Goal: Task Accomplishment & Management: Manage account settings

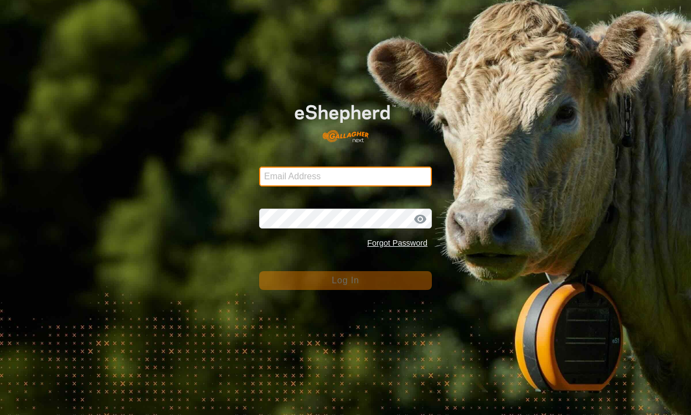
type input "henklise14@gmail.com"
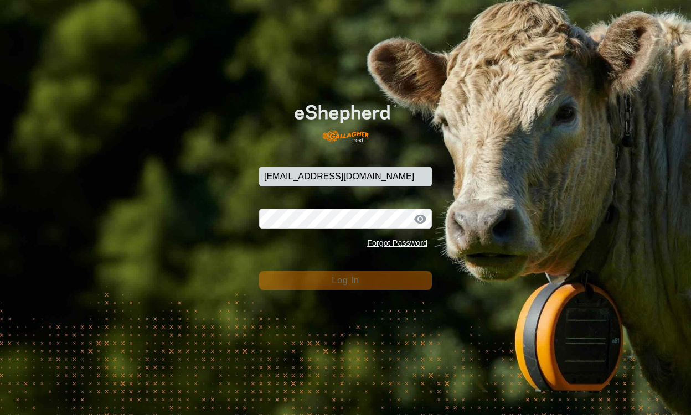
click at [324, 271] on button "Log In" at bounding box center [345, 280] width 173 height 19
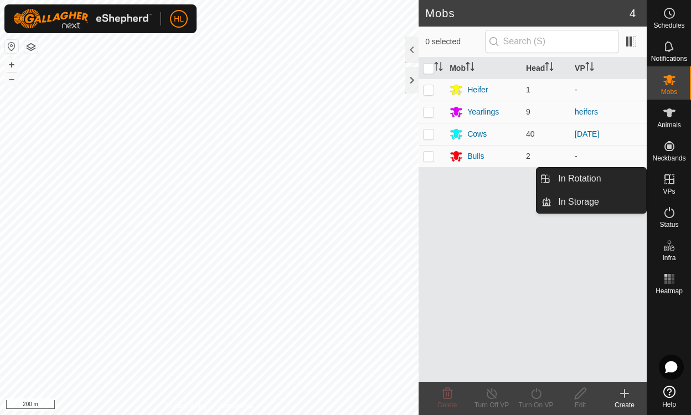
click at [660, 179] on es-virtualpaddocks-svg-icon at bounding box center [669, 179] width 20 height 18
click at [610, 181] on link "In Rotation" at bounding box center [598, 179] width 95 height 22
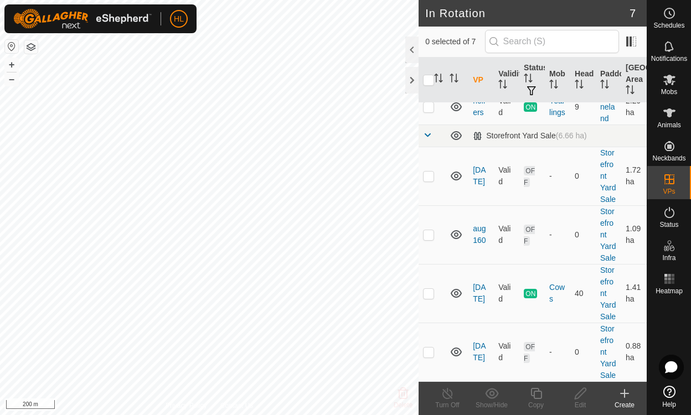
scroll to position [208, 0]
click at [482, 341] on link "[DATE]" at bounding box center [479, 351] width 13 height 20
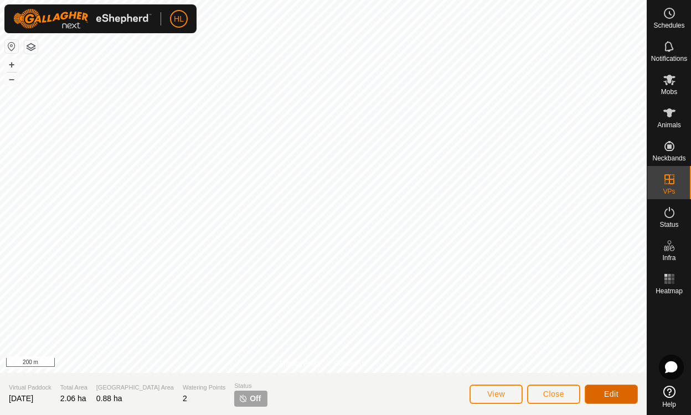
click at [593, 396] on button "Edit" at bounding box center [610, 394] width 53 height 19
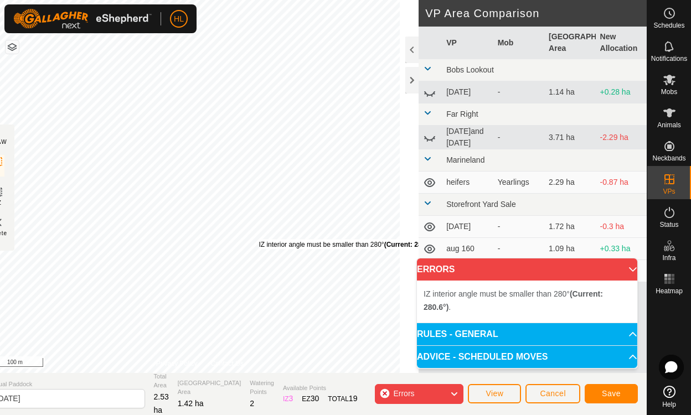
click at [278, 239] on div "IZ interior angle must be smaller than 280° (Current: 280.6°) . + – ⇧ i 100 m" at bounding box center [200, 186] width 438 height 373
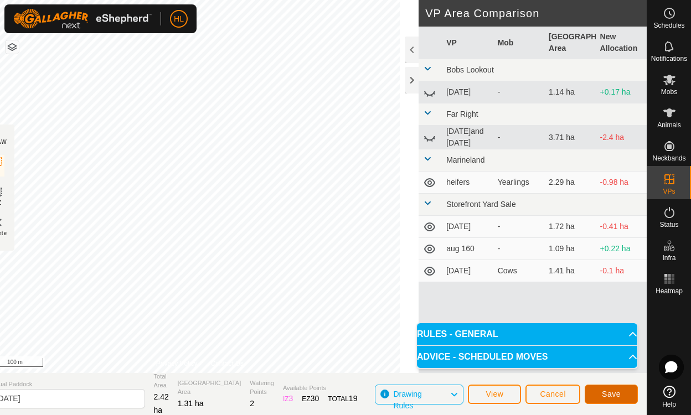
click at [598, 388] on button "Save" at bounding box center [610, 394] width 53 height 19
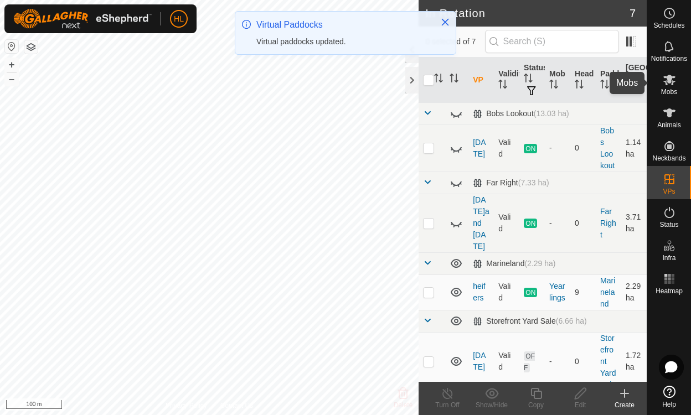
click at [670, 75] on icon at bounding box center [668, 79] width 13 height 13
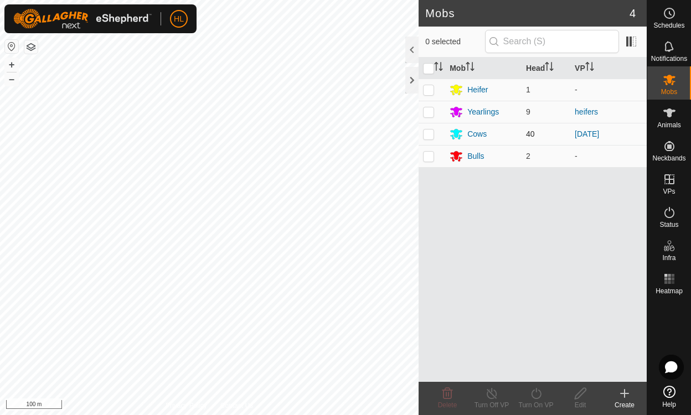
click at [431, 132] on p-checkbox at bounding box center [428, 133] width 11 height 9
checkbox input "true"
click at [539, 392] on icon at bounding box center [536, 393] width 14 height 13
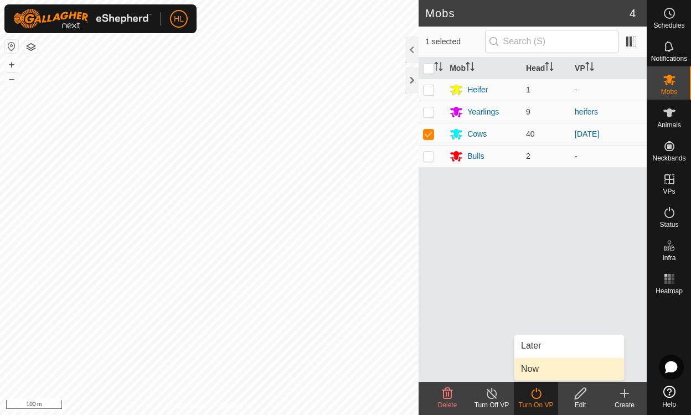
click at [537, 375] on link "Now" at bounding box center [569, 369] width 110 height 22
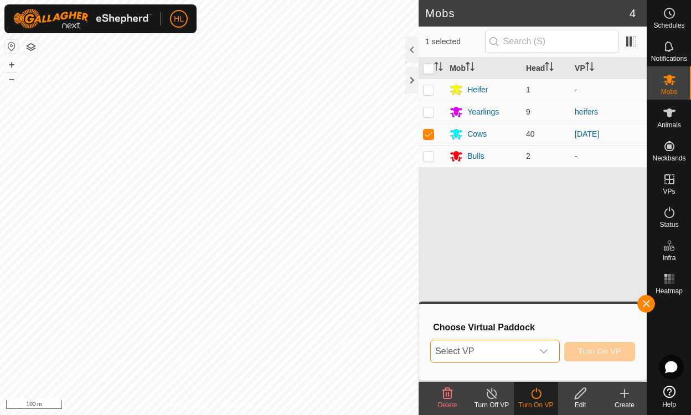
click at [495, 349] on span "Select VP" at bounding box center [480, 351] width 101 height 22
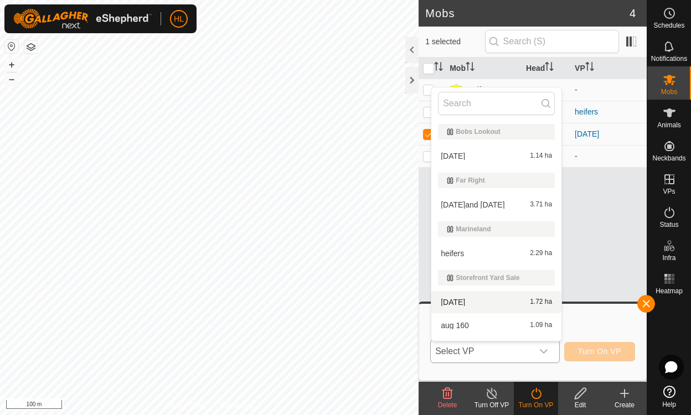
scroll to position [42, 0]
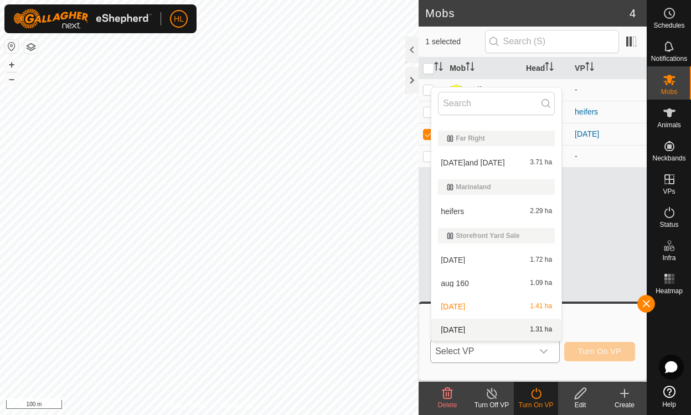
click at [535, 330] on li "aug 2100 1.31 ha" at bounding box center [496, 330] width 130 height 22
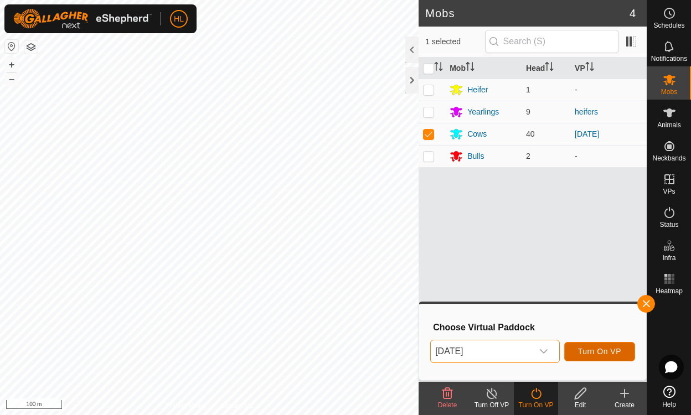
click at [600, 350] on span "Turn On VP" at bounding box center [599, 351] width 43 height 9
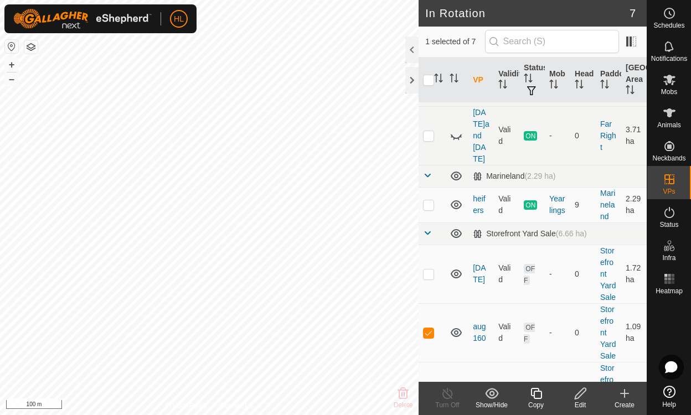
scroll to position [91, 0]
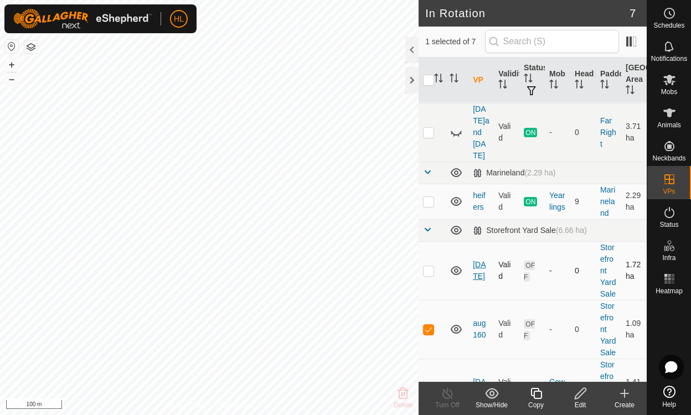
click at [477, 260] on link "[DATE]" at bounding box center [479, 270] width 13 height 20
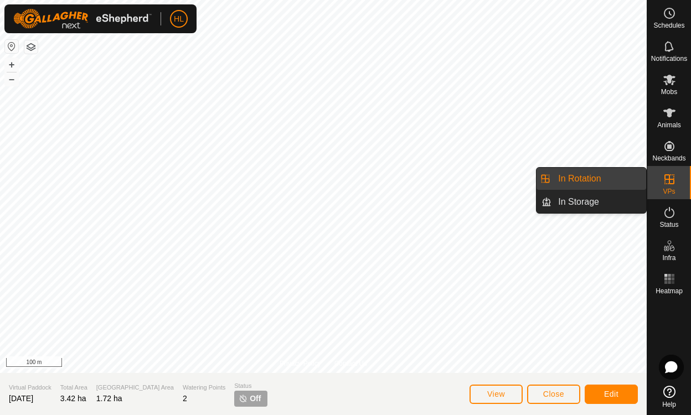
click at [614, 179] on link "In Rotation" at bounding box center [598, 179] width 95 height 22
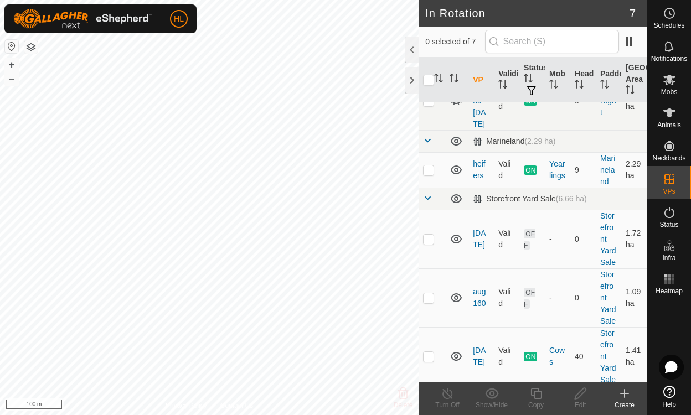
scroll to position [125, 0]
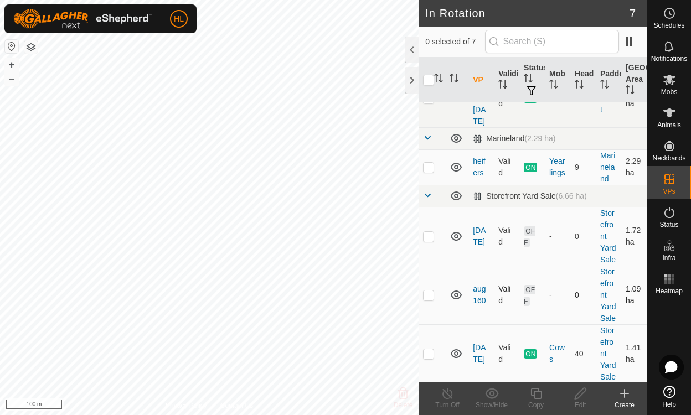
click at [428, 294] on td at bounding box center [431, 295] width 27 height 59
checkbox input "true"
click at [574, 395] on icon at bounding box center [580, 393] width 14 height 13
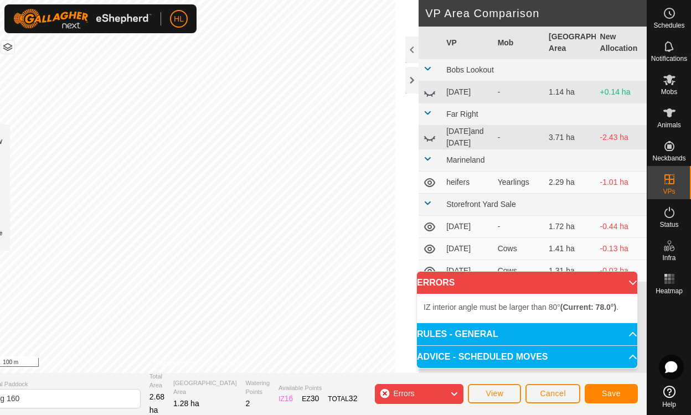
click at [315, 248] on div "IZ interior angle must be larger than 80° (Current: 78.0°) . + – ⇧ i 100 m" at bounding box center [198, 186] width 442 height 373
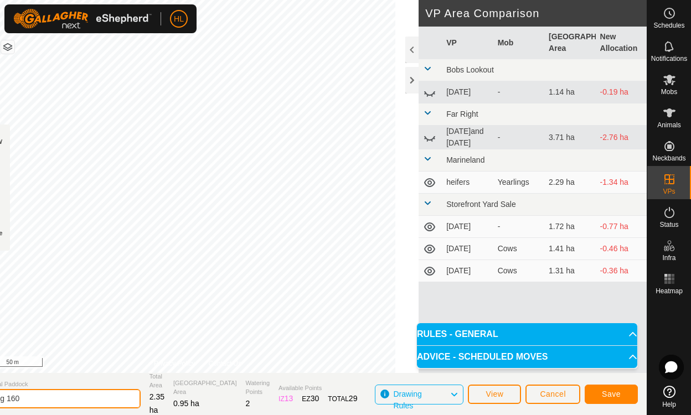
click at [84, 398] on input "aug 160" at bounding box center [63, 398] width 155 height 19
type input "[DATE]"
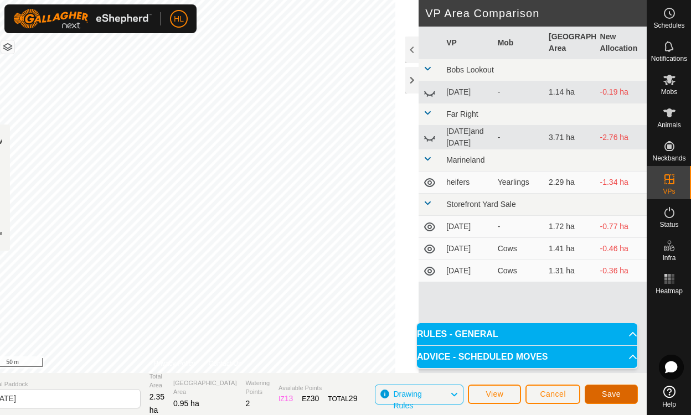
click at [594, 393] on button "Save" at bounding box center [610, 394] width 53 height 19
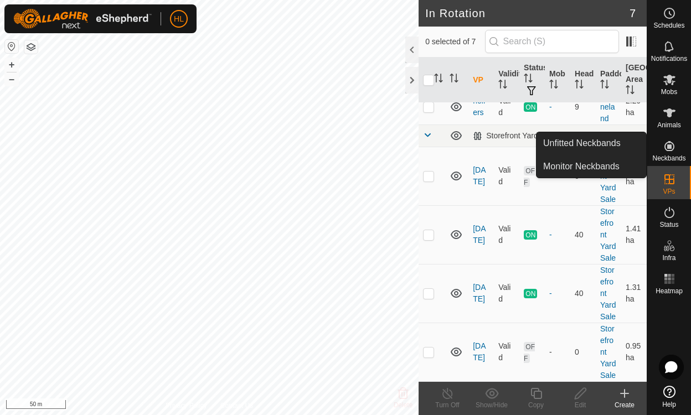
scroll to position [208, 0]
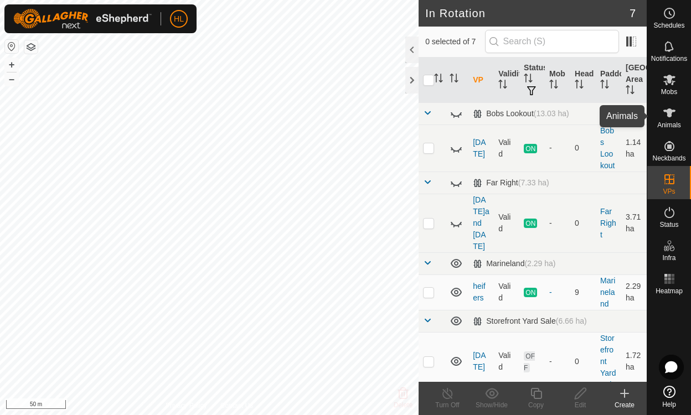
click at [668, 119] on icon at bounding box center [668, 112] width 13 height 13
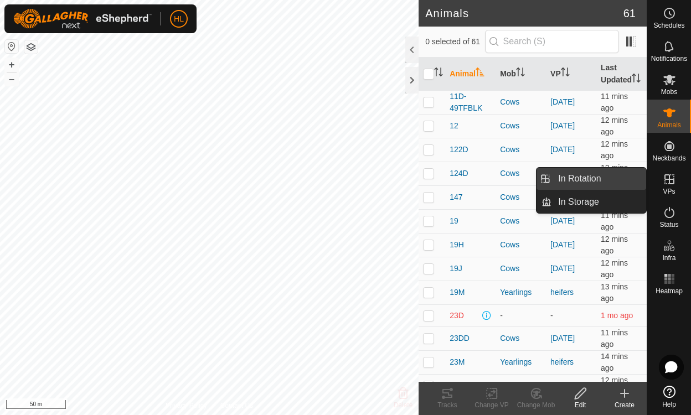
click at [613, 173] on link "In Rotation" at bounding box center [598, 179] width 95 height 22
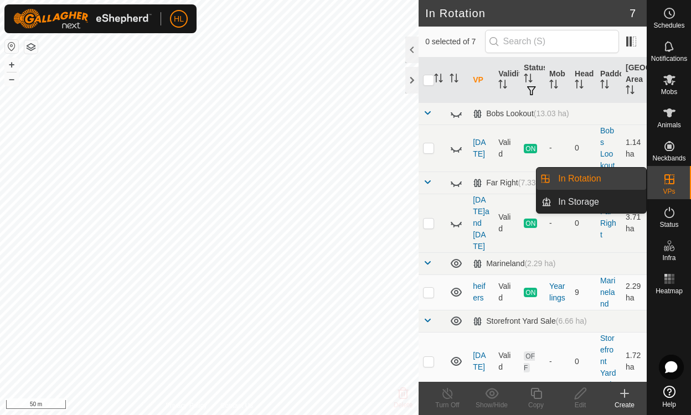
click at [574, 180] on link "In Rotation" at bounding box center [598, 179] width 95 height 22
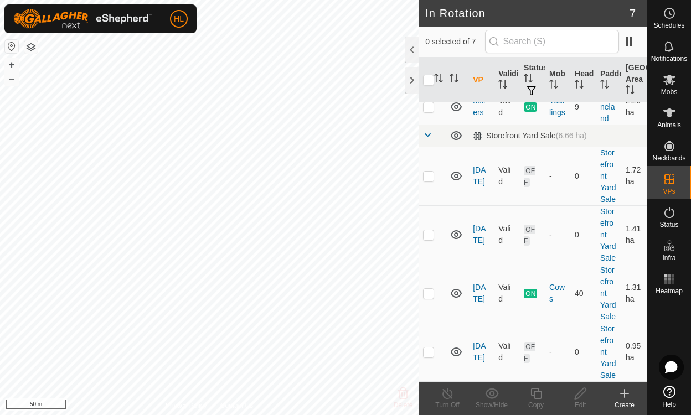
scroll to position [208, 0]
click at [431, 349] on p-checkbox at bounding box center [428, 351] width 11 height 9
checkbox input "true"
click at [671, 89] on span "Mobs" at bounding box center [669, 92] width 16 height 7
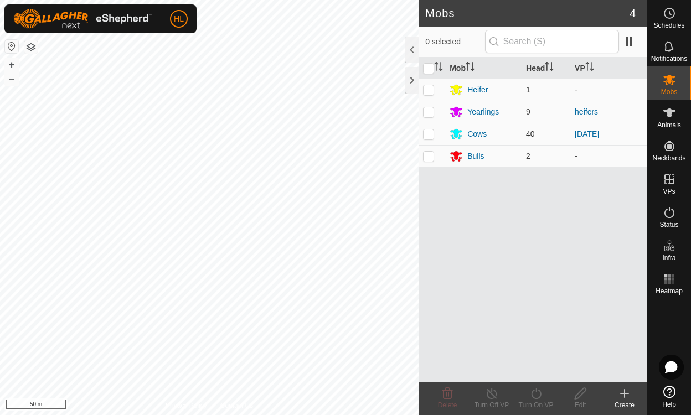
click at [427, 134] on p-checkbox at bounding box center [428, 133] width 11 height 9
checkbox input "true"
click at [539, 396] on icon at bounding box center [536, 393] width 14 height 13
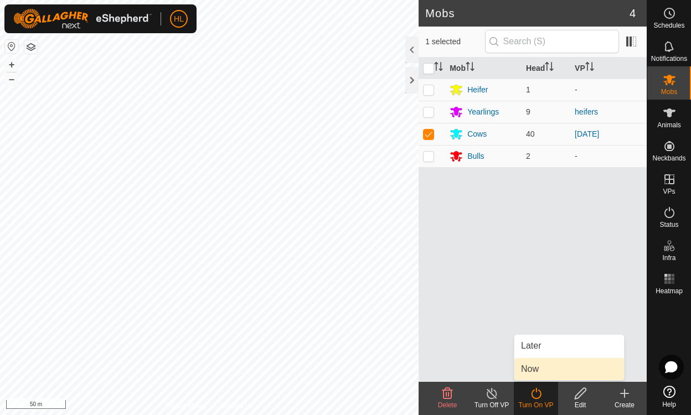
click at [535, 367] on link "Now" at bounding box center [569, 369] width 110 height 22
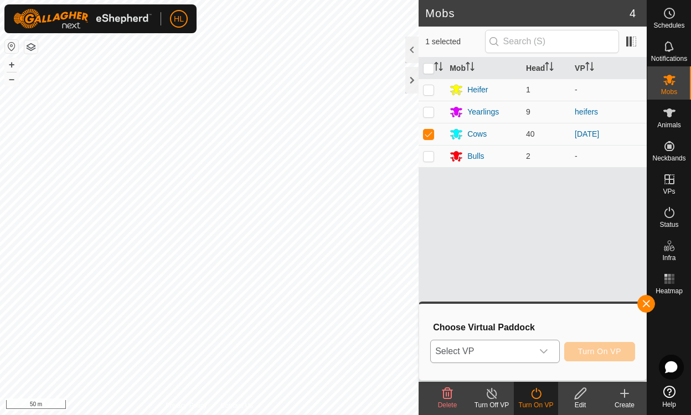
click at [534, 361] on div "dropdown trigger" at bounding box center [543, 351] width 22 height 22
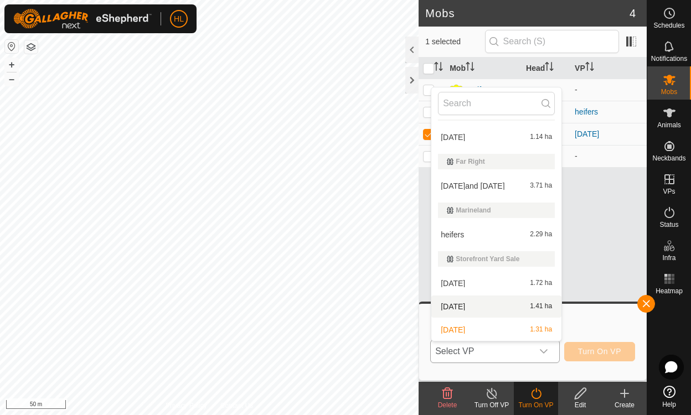
scroll to position [42, 0]
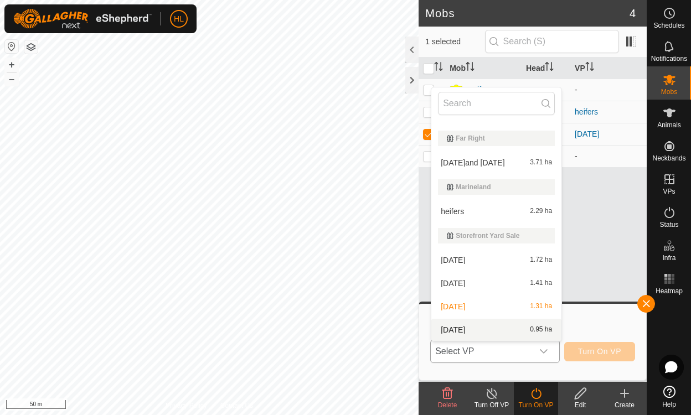
click at [523, 323] on li "[DATE] 0.95 ha" at bounding box center [496, 330] width 130 height 22
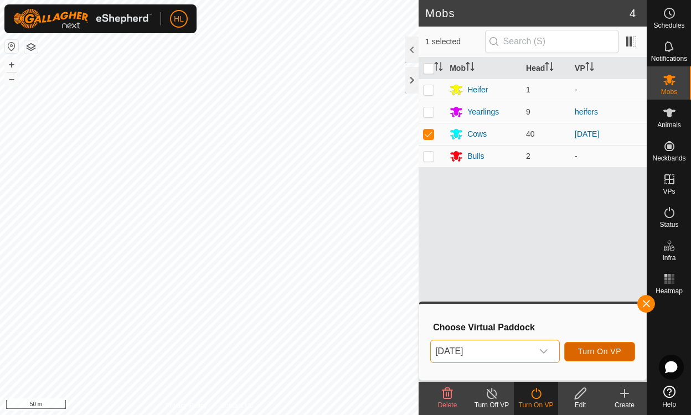
click at [598, 356] on span "Turn On VP" at bounding box center [599, 351] width 43 height 9
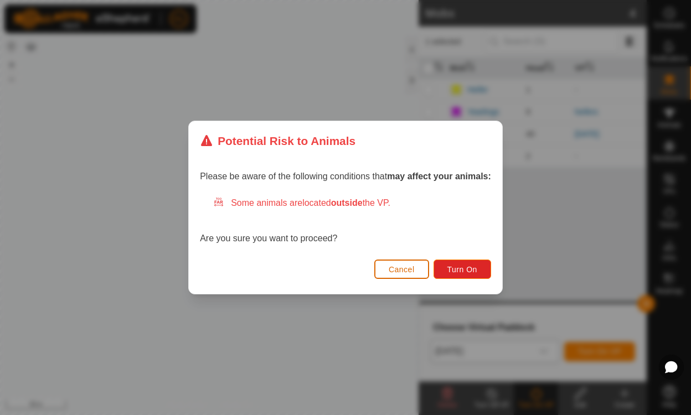
click at [398, 271] on span "Cancel" at bounding box center [401, 269] width 26 height 9
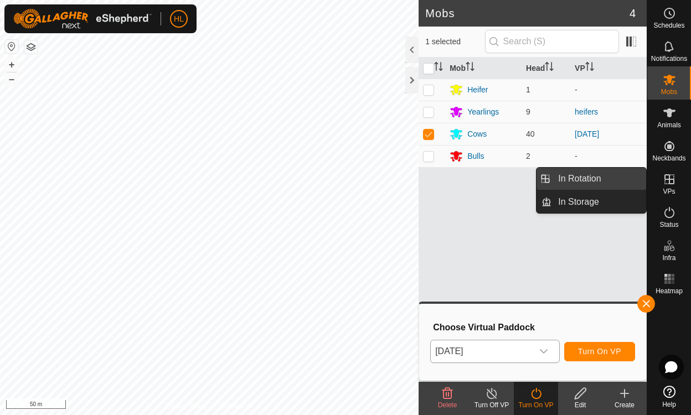
click at [617, 181] on link "In Rotation" at bounding box center [598, 179] width 95 height 22
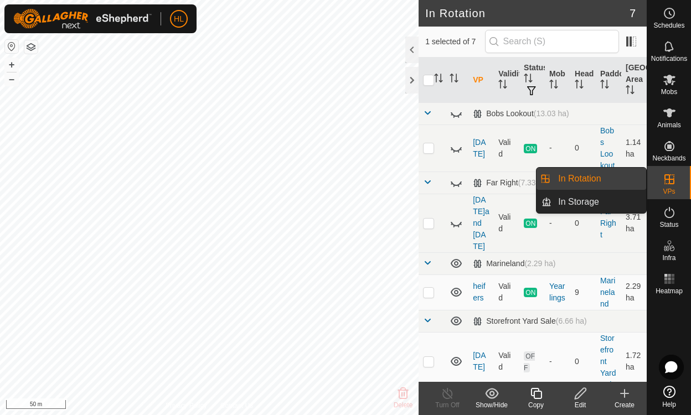
click at [597, 181] on link "In Rotation" at bounding box center [598, 179] width 95 height 22
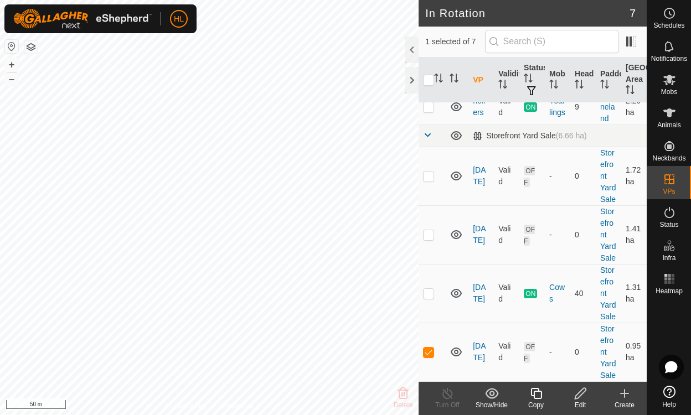
scroll to position [208, 0]
click at [580, 399] on icon at bounding box center [580, 393] width 14 height 13
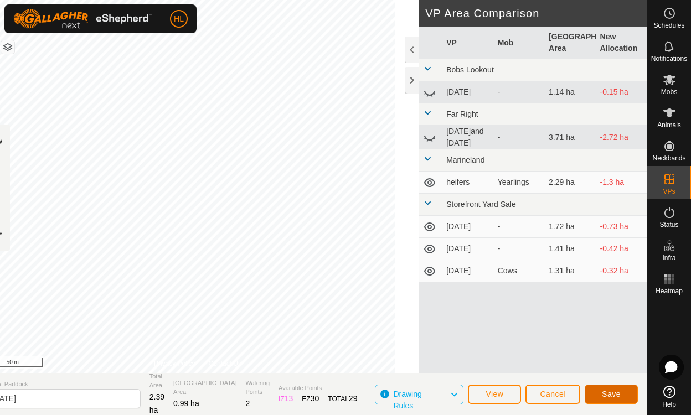
click at [615, 392] on span "Save" at bounding box center [610, 394] width 19 height 9
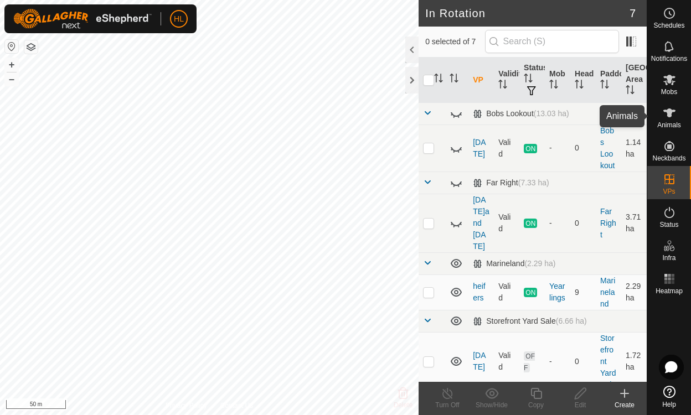
click at [667, 116] on icon at bounding box center [668, 112] width 13 height 13
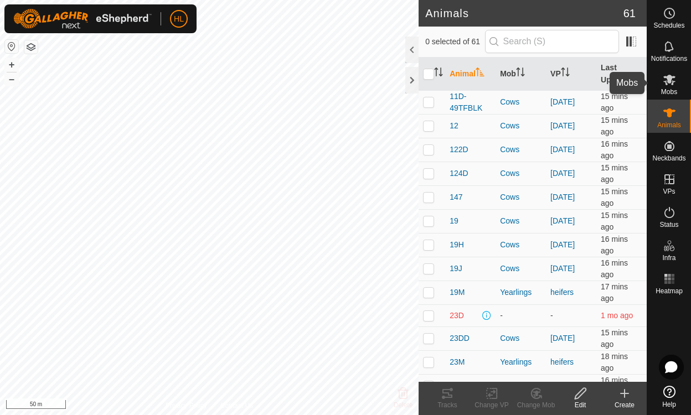
click at [663, 79] on icon at bounding box center [668, 79] width 13 height 13
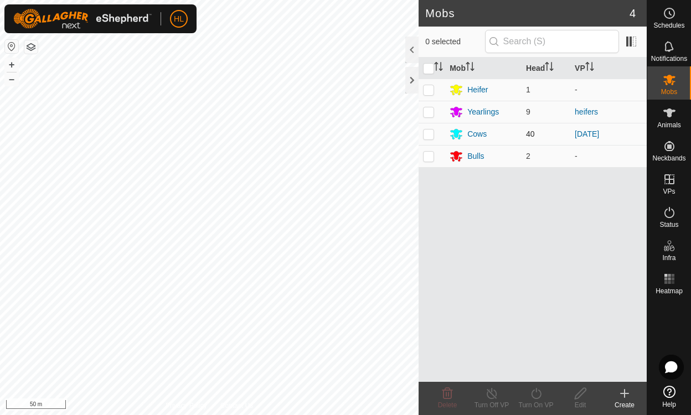
click at [426, 137] on p-checkbox at bounding box center [428, 133] width 11 height 9
checkbox input "true"
click at [540, 397] on icon at bounding box center [536, 393] width 14 height 13
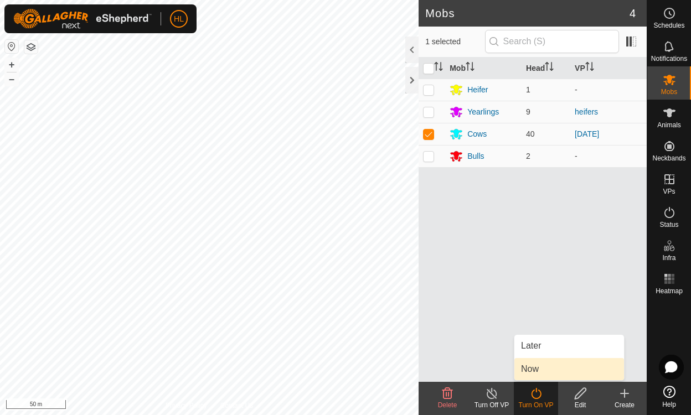
click at [533, 378] on link "Now" at bounding box center [569, 369] width 110 height 22
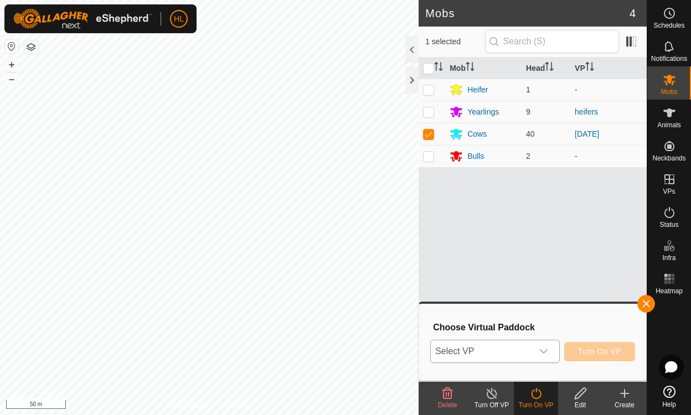
click at [516, 353] on span "Select VP" at bounding box center [480, 351] width 101 height 22
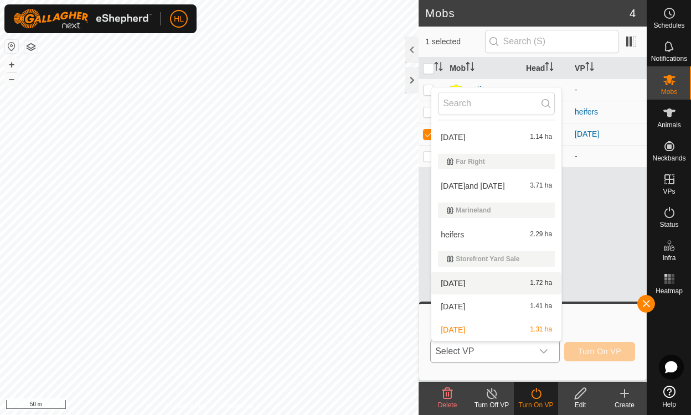
scroll to position [42, 0]
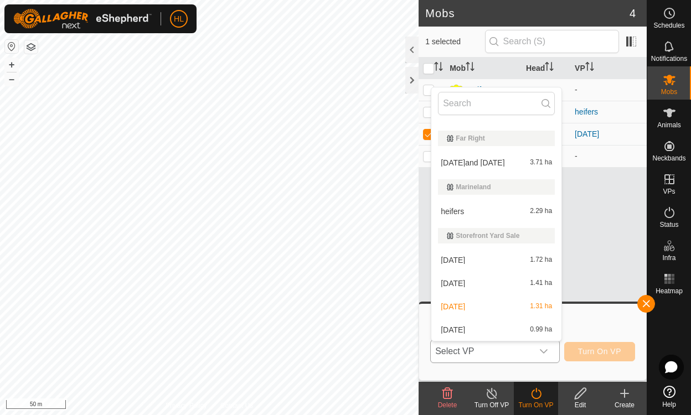
click at [530, 330] on li "[DATE] 0.99 ha" at bounding box center [496, 330] width 130 height 22
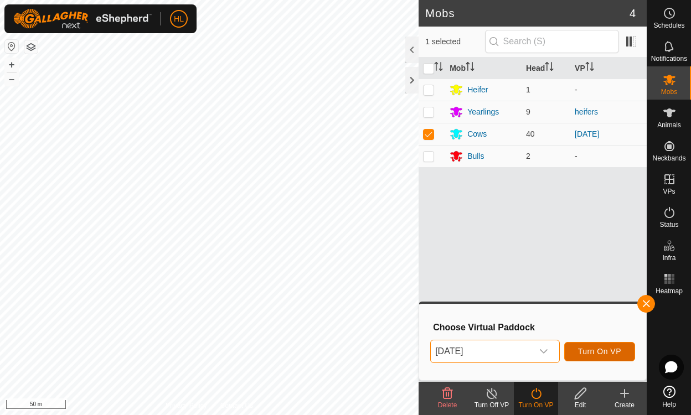
click at [603, 355] on span "Turn On VP" at bounding box center [599, 351] width 43 height 9
